Goal: Find specific page/section: Find specific page/section

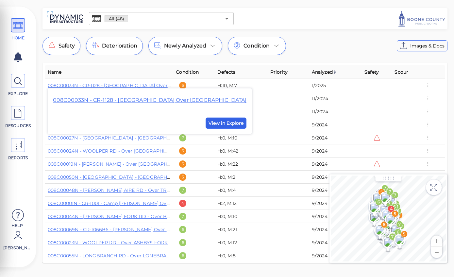
click at [209, 125] on span "View in Explore" at bounding box center [226, 123] width 35 height 8
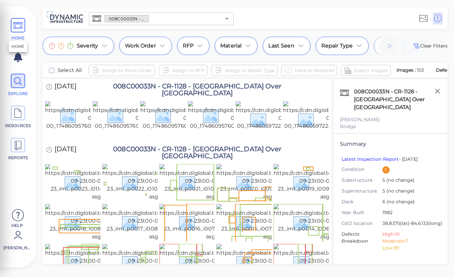
click at [18, 28] on icon at bounding box center [18, 25] width 10 height 15
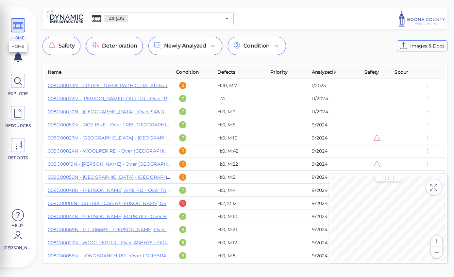
click at [321, 73] on span "Analyzed" at bounding box center [324, 72] width 25 height 8
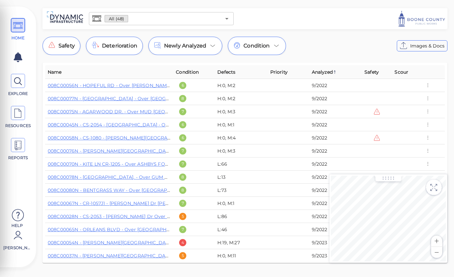
click at [324, 76] on span "Analyzed" at bounding box center [324, 72] width 25 height 8
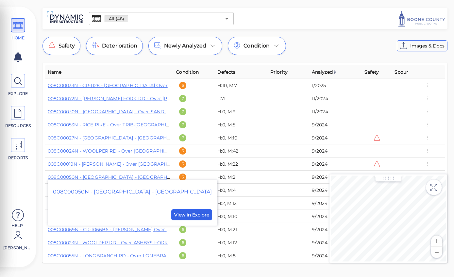
click at [196, 215] on span "View in Explore" at bounding box center [191, 215] width 35 height 8
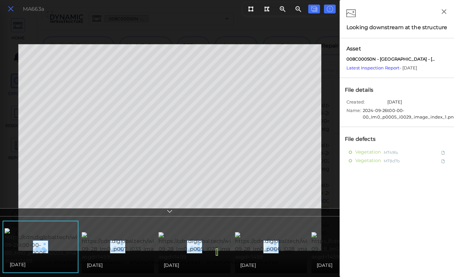
click at [15, 9] on button at bounding box center [10, 8] width 11 height 9
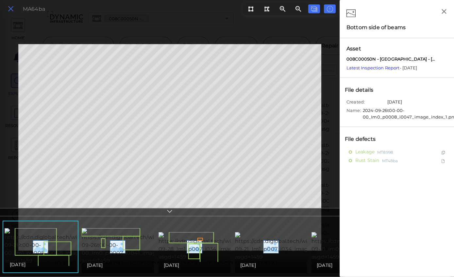
click at [15, 11] on button at bounding box center [10, 8] width 11 height 9
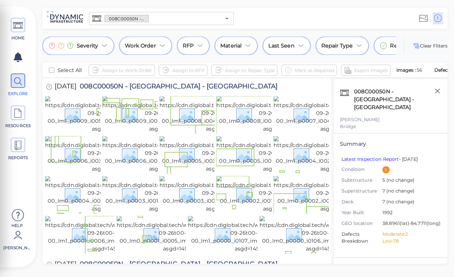
scroll to position [3, 0]
